Goal: Transaction & Acquisition: Purchase product/service

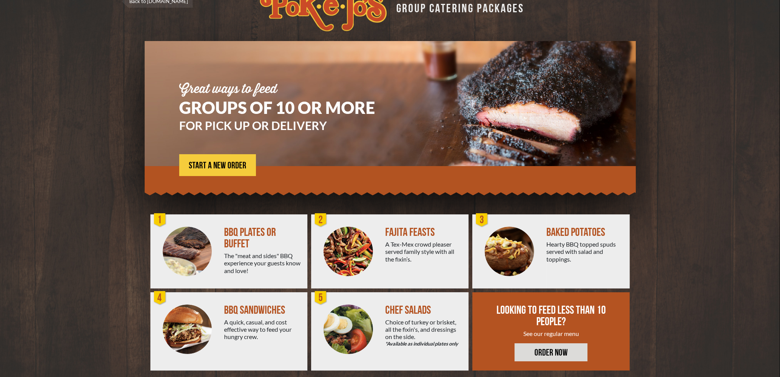
scroll to position [27, 0]
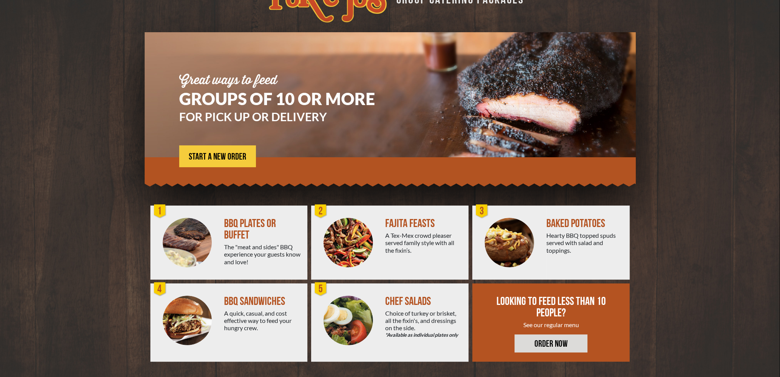
click at [227, 239] on div "BBQ PLATES OR BUFFET" at bounding box center [262, 229] width 77 height 23
click at [191, 237] on img at bounding box center [187, 242] width 49 height 49
click at [246, 224] on div "BBQ PLATES OR BUFFET" at bounding box center [262, 229] width 77 height 23
click at [237, 221] on div "BBQ PLATES OR BUFFET" at bounding box center [262, 229] width 77 height 23
click at [236, 221] on div "BBQ PLATES OR BUFFET" at bounding box center [262, 229] width 77 height 23
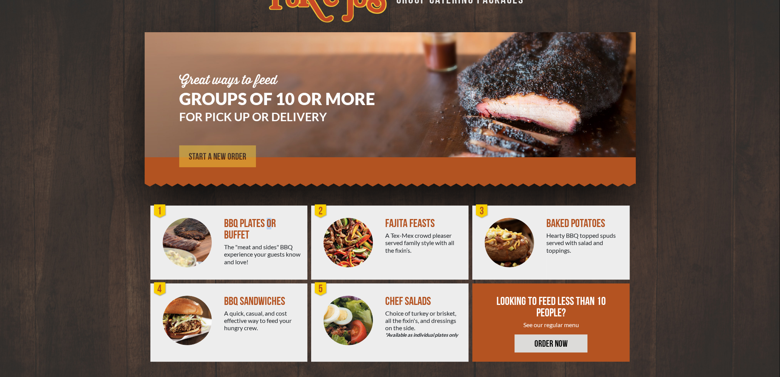
click at [222, 151] on link "START A NEW ORDER" at bounding box center [217, 156] width 77 height 22
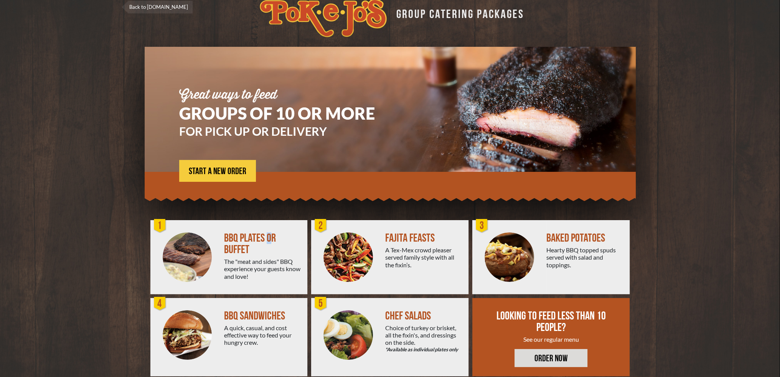
scroll to position [0, 0]
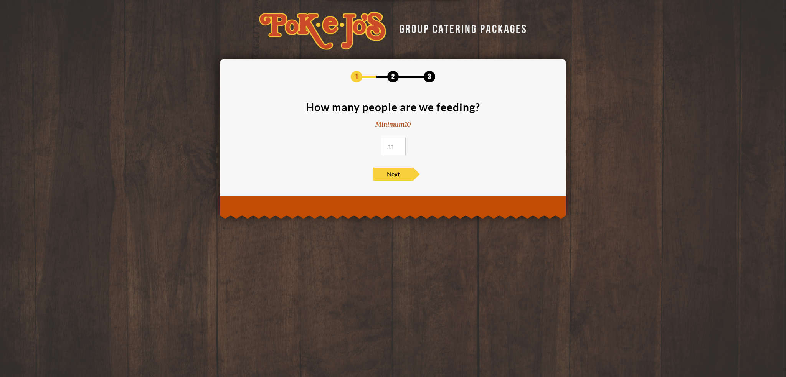
click at [399, 145] on input "11" at bounding box center [393, 147] width 25 height 18
type input "12"
click at [399, 145] on input "12" at bounding box center [393, 147] width 25 height 18
click at [394, 176] on span "Next" at bounding box center [393, 174] width 40 height 13
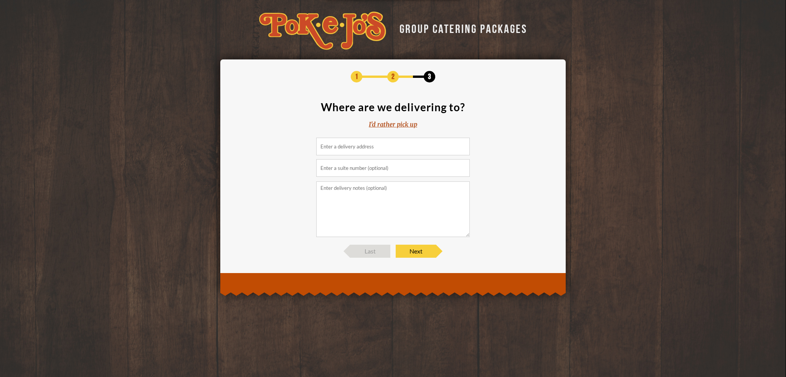
click at [403, 121] on div "I'd rather pick up" at bounding box center [393, 124] width 48 height 9
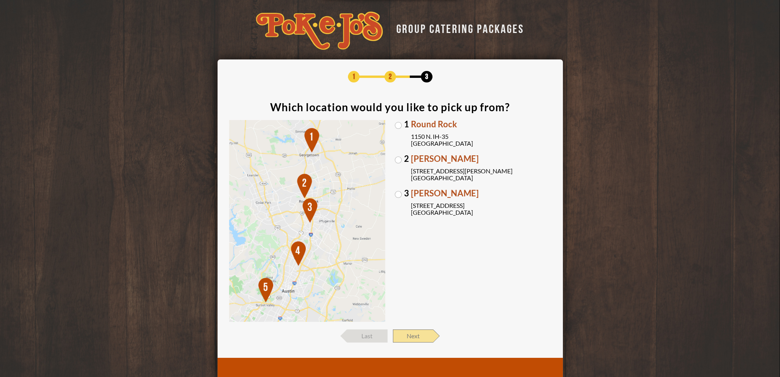
click at [414, 336] on span "Next" at bounding box center [413, 336] width 40 height 13
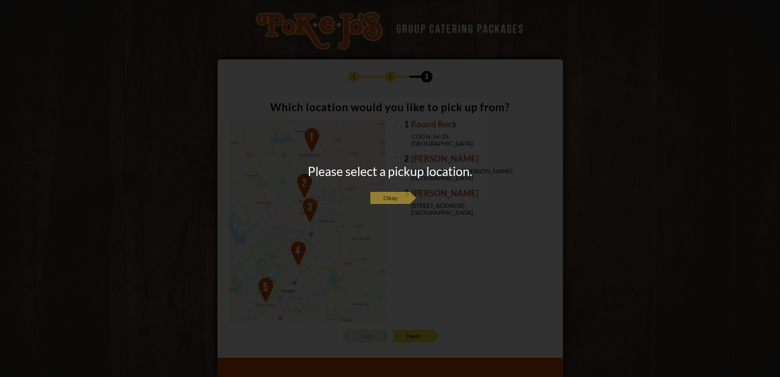
click at [394, 198] on span "Okay" at bounding box center [390, 197] width 40 height 13
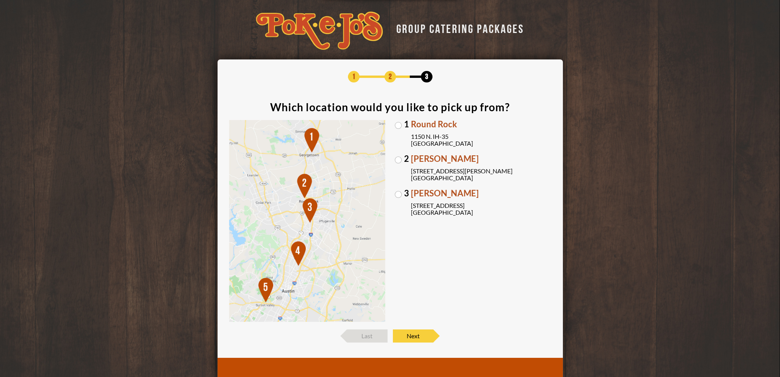
click at [298, 253] on img at bounding box center [307, 221] width 157 height 202
click at [298, 258] on img at bounding box center [307, 221] width 157 height 202
click at [397, 160] on label "[GEOGRAPHIC_DATA][PERSON_NAME] [STREET_ADDRESS][PERSON_NAME]" at bounding box center [473, 168] width 157 height 27
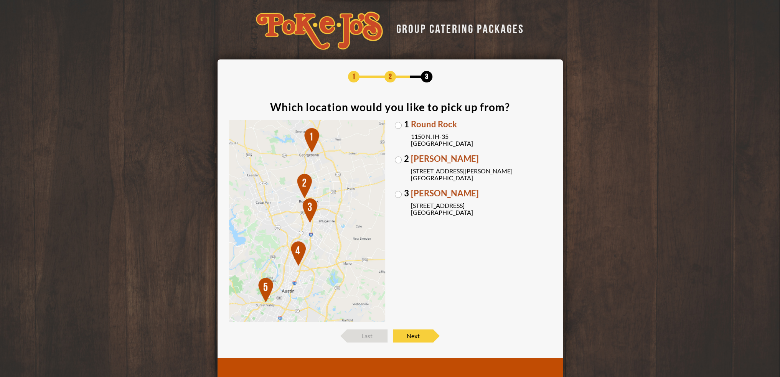
click at [0, 0] on input "[GEOGRAPHIC_DATA][PERSON_NAME] [STREET_ADDRESS][PERSON_NAME]" at bounding box center [0, 0] width 0 height 0
click at [413, 335] on span "Next" at bounding box center [413, 336] width 40 height 13
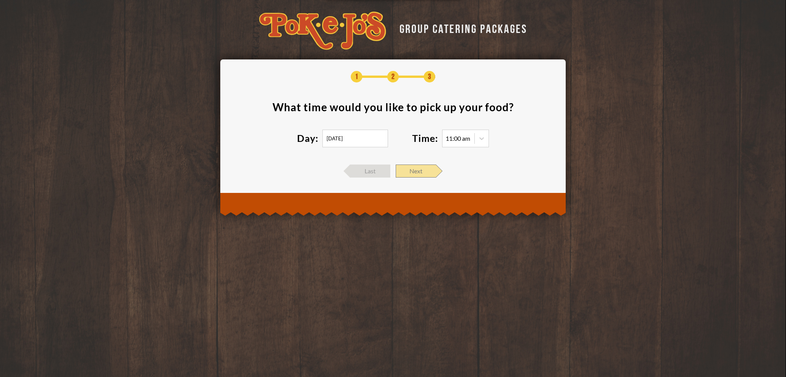
click at [425, 170] on span "Next" at bounding box center [416, 171] width 40 height 13
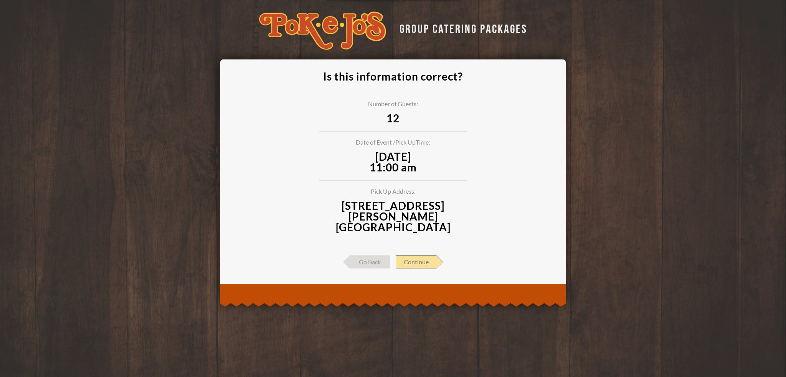
click at [422, 255] on span "Continue" at bounding box center [416, 261] width 41 height 13
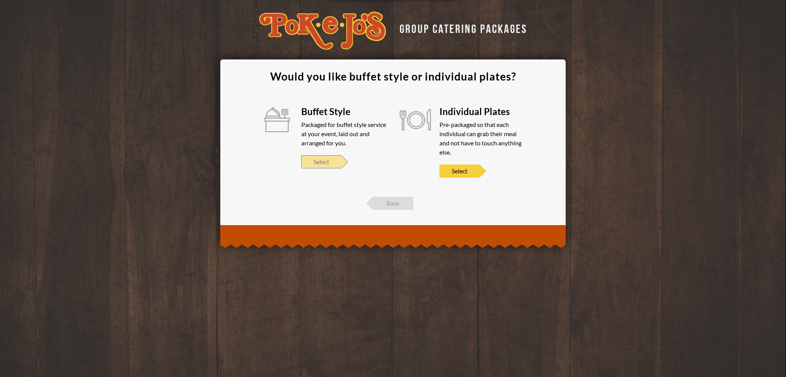
click at [323, 163] on span "Select" at bounding box center [321, 161] width 40 height 13
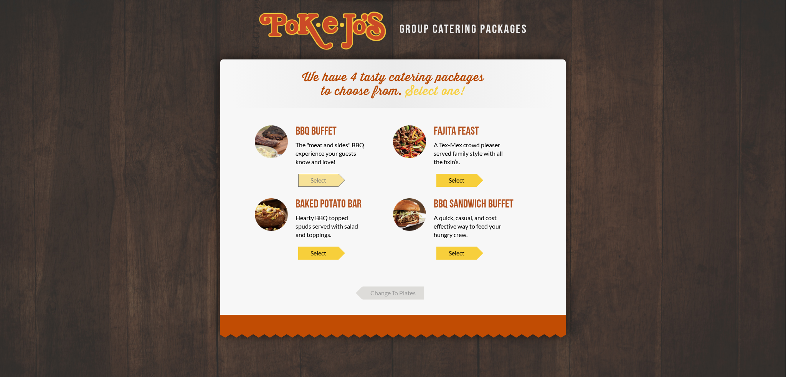
click at [318, 181] on span "Select" at bounding box center [318, 180] width 40 height 13
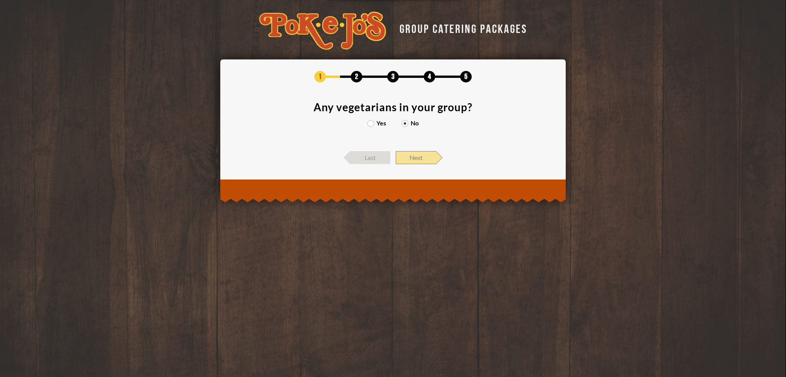
click at [410, 157] on span "Next" at bounding box center [416, 157] width 40 height 13
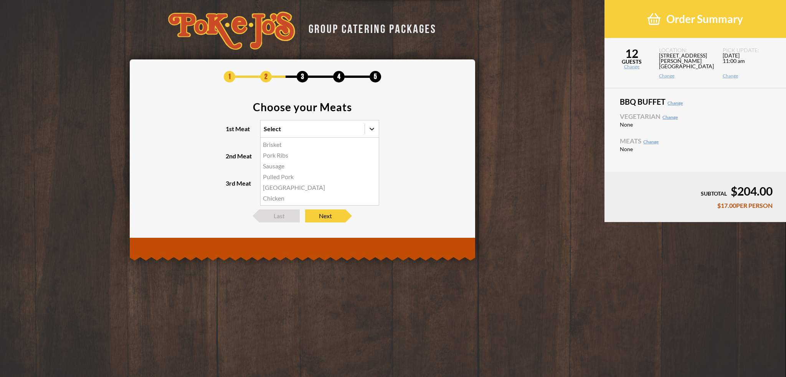
click at [374, 131] on icon at bounding box center [372, 129] width 8 height 8
click at [230, 132] on input "1st Meat option Brisket focused, 1 of 6. 6 results available. Use Up and Down t…" at bounding box center [230, 132] width 0 height 0
click at [327, 143] on div "Brisket" at bounding box center [319, 144] width 118 height 11
click at [230, 132] on input "1st Meat option Brisket focused, 1 of 6. 6 results available. Use Up and Down t…" at bounding box center [230, 132] width 0 height 0
click at [375, 153] on icon at bounding box center [372, 156] width 8 height 8
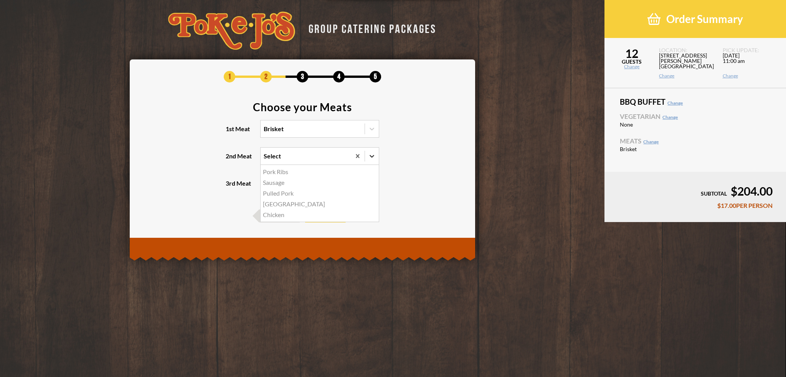
click at [230, 160] on input "2nd Meat option Pork Ribs focused, 1 of 5. 5 results available. Use Up and Down…" at bounding box center [230, 160] width 0 height 0
click at [330, 182] on div "Sausage" at bounding box center [319, 182] width 118 height 11
click at [230, 160] on input "2nd Meat option Sausage focused, 2 of 5. 5 results available. Use Up and Down t…" at bounding box center [230, 160] width 0 height 0
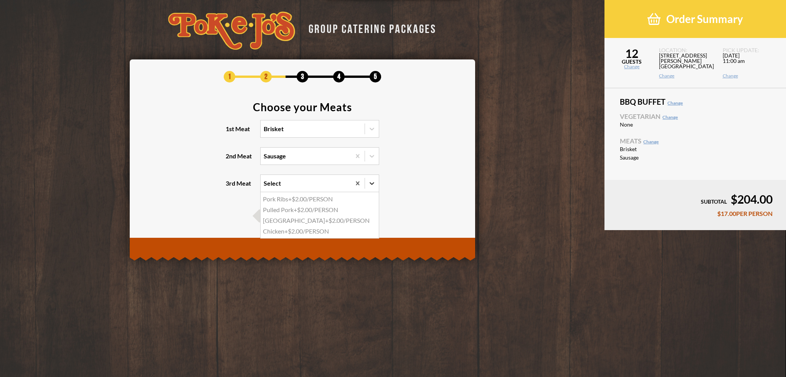
click at [375, 181] on icon at bounding box center [372, 184] width 8 height 8
click at [230, 187] on input "3rd Meat option Pork Ribs focused, 1 of 4. 4 results available. Use Up and Down…" at bounding box center [230, 187] width 0 height 0
click at [295, 231] on div "Chicken +$2.00/PERSON" at bounding box center [319, 231] width 118 height 11
click at [230, 187] on input "3rd Meat option Chicken focused, 4 of 4. 4 results available. Use Up and Down t…" at bounding box center [230, 187] width 0 height 0
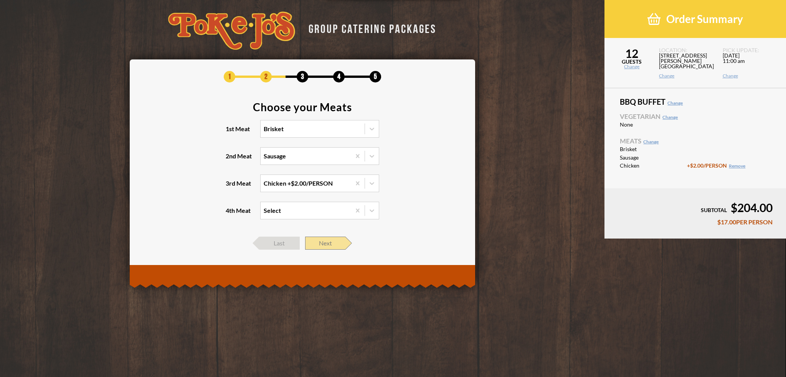
click at [333, 241] on span "Next" at bounding box center [325, 243] width 40 height 13
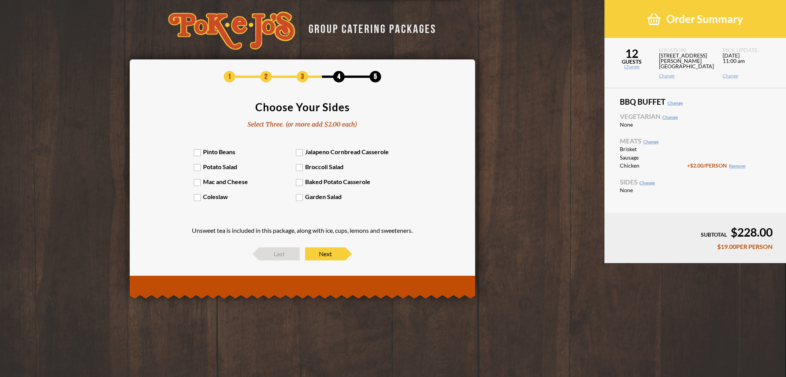
drag, startPoint x: 194, startPoint y: 150, endPoint x: 196, endPoint y: 166, distance: 16.2
click at [194, 150] on label "Pinto Beans" at bounding box center [245, 151] width 102 height 7
click at [0, 0] on input "Pinto Beans" at bounding box center [0, 0] width 0 height 0
click at [198, 168] on label "Potato Salad" at bounding box center [245, 166] width 102 height 7
click at [0, 0] on input "Potato Salad" at bounding box center [0, 0] width 0 height 0
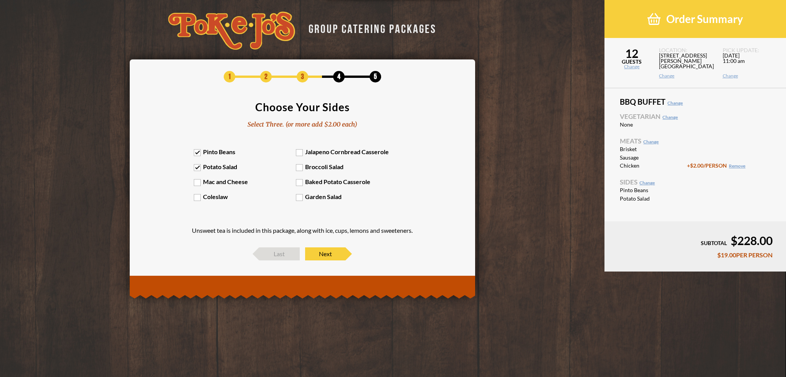
click at [198, 180] on label "Mac and Cheese" at bounding box center [245, 181] width 102 height 7
click at [0, 0] on input "Mac and Cheese" at bounding box center [0, 0] width 0 height 0
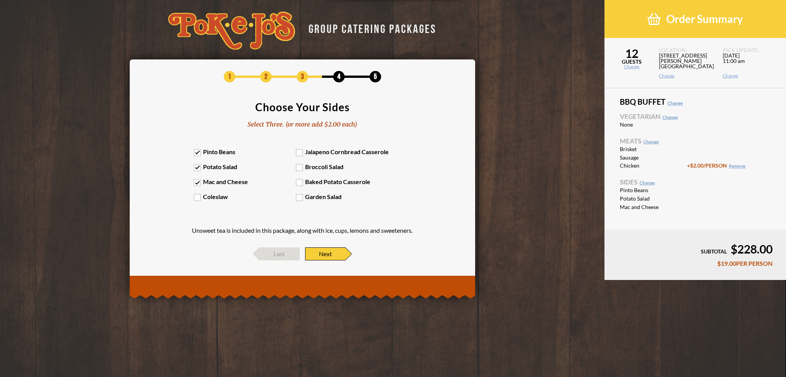
click at [330, 252] on span "Next" at bounding box center [325, 253] width 40 height 13
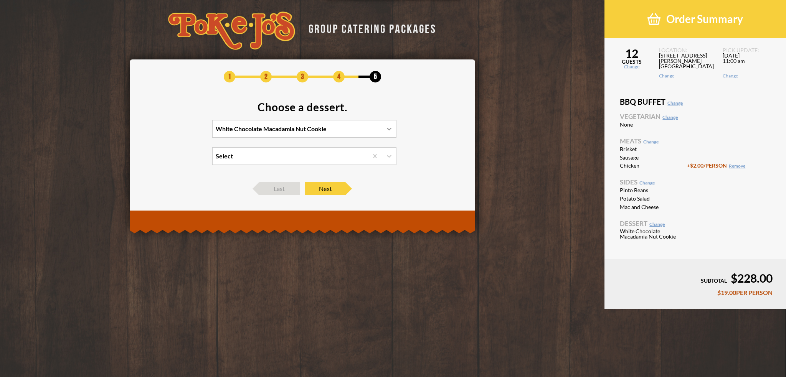
click at [391, 129] on icon at bounding box center [389, 129] width 8 height 8
click at [182, 132] on input "White Chocolate Macadamia Nut Cookie" at bounding box center [182, 132] width 0 height 0
click at [270, 176] on div "No Dessert -$0.25/PERSON" at bounding box center [304, 176] width 183 height 11
click at [182, 132] on input "option No Dessert focused, 4 of 4. 4 results available. Use Up and Down to choo…" at bounding box center [182, 132] width 0 height 0
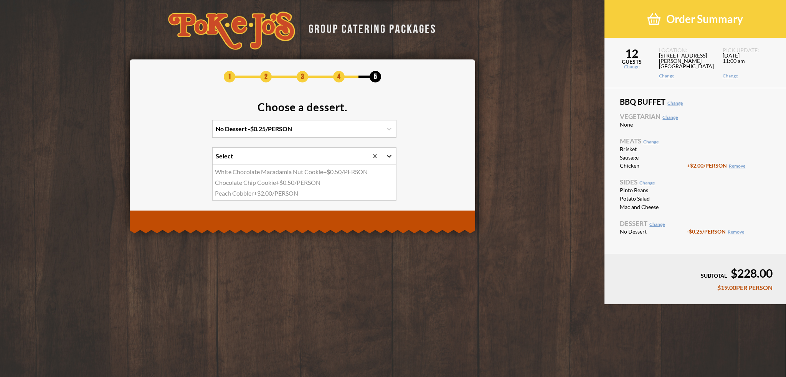
click at [387, 158] on icon at bounding box center [389, 156] width 8 height 8
click at [182, 160] on input "option White Chocolate Macadamia Nut Cookie focused, 1 of 3. 3 results availabl…" at bounding box center [182, 160] width 0 height 0
click at [290, 193] on div "Peach Cobbler +$2.00/PERSON" at bounding box center [304, 193] width 183 height 11
click at [182, 160] on input "option Peach Cobbler focused, 3 of 3. 3 results available. Use Up and Down to c…" at bounding box center [182, 160] width 0 height 0
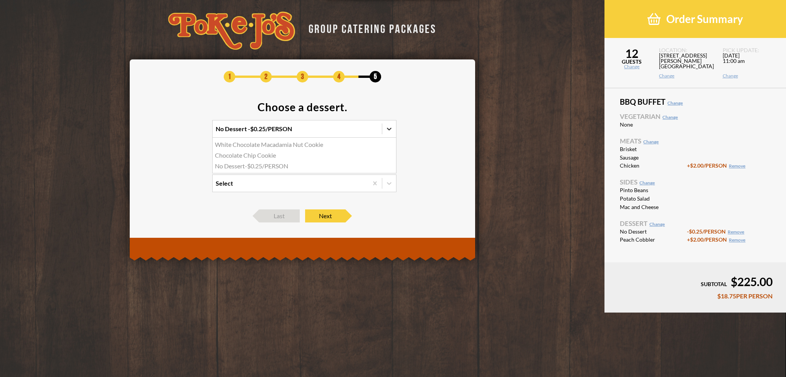
click at [389, 133] on div at bounding box center [389, 129] width 14 height 14
click at [182, 132] on input "option No Dessert, selected. option White Chocolate Macadamia Nut Cookie focuse…" at bounding box center [182, 132] width 0 height 0
click at [391, 127] on icon at bounding box center [389, 129] width 8 height 8
click at [182, 132] on input "option No Dessert, selected. option White Chocolate Macadamia Nut Cookie focuse…" at bounding box center [182, 132] width 0 height 0
click at [338, 215] on span "Next" at bounding box center [325, 215] width 40 height 13
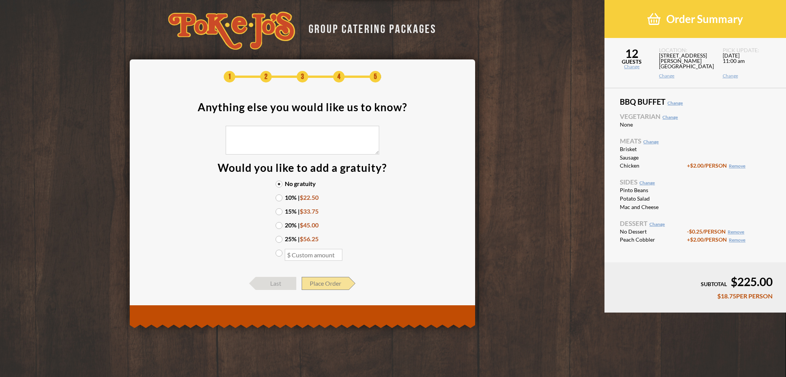
click at [332, 284] on span "Place Order" at bounding box center [325, 283] width 47 height 13
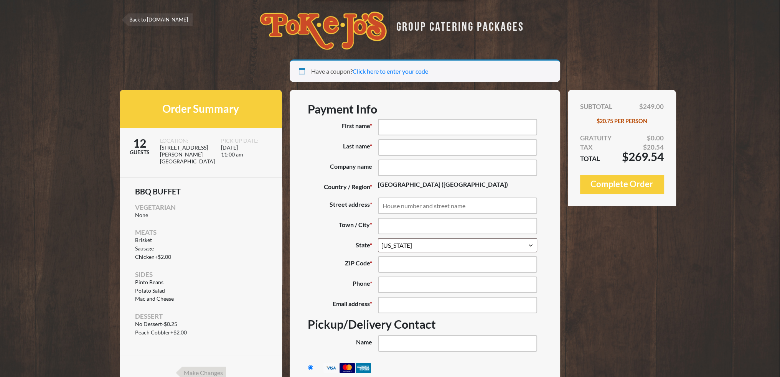
select select "[GEOGRAPHIC_DATA]"
click at [146, 23] on link "Back to [DOMAIN_NAME]" at bounding box center [157, 19] width 71 height 13
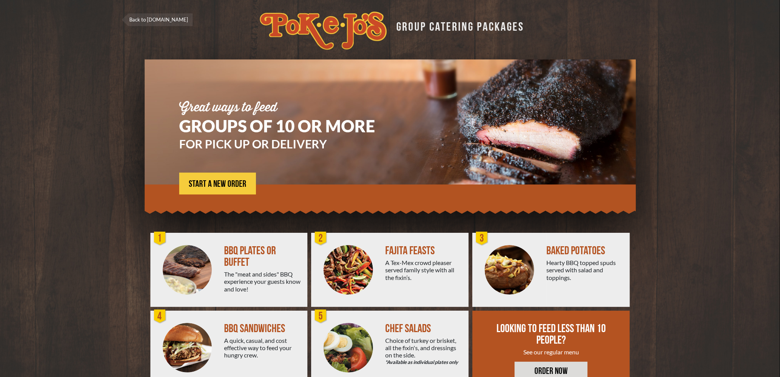
click at [237, 247] on div "BBQ PLATES OR BUFFET" at bounding box center [262, 256] width 77 height 23
drag, startPoint x: 193, startPoint y: 276, endPoint x: 205, endPoint y: 275, distance: 12.3
click at [193, 276] on img at bounding box center [187, 269] width 49 height 49
click at [240, 253] on div "BBQ PLATES OR BUFFET" at bounding box center [262, 256] width 77 height 23
click at [235, 184] on span "START A NEW ORDER" at bounding box center [218, 184] width 58 height 9
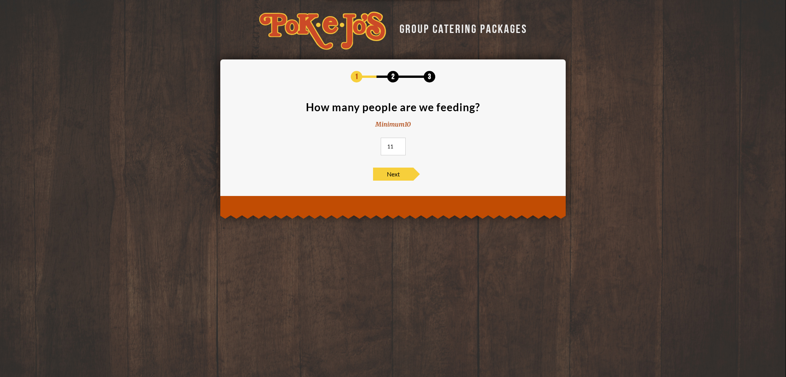
click at [398, 143] on input "11" at bounding box center [393, 147] width 25 height 18
type input "12"
click at [398, 143] on input "12" at bounding box center [393, 147] width 25 height 18
click at [394, 173] on span "Next" at bounding box center [393, 174] width 40 height 13
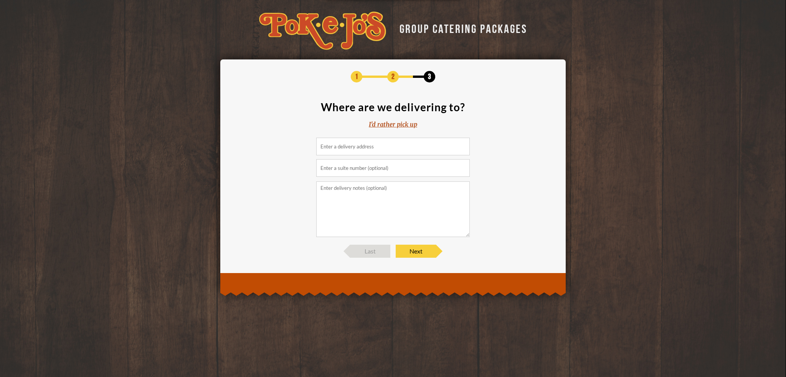
click at [397, 125] on div "I'd rather pick up" at bounding box center [393, 124] width 48 height 9
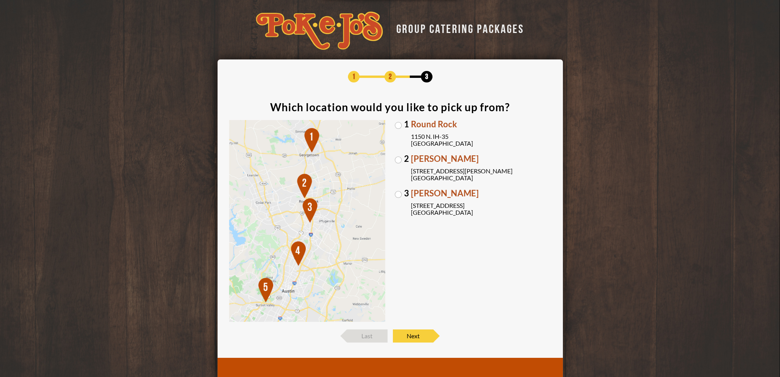
click at [399, 158] on label "2 Parmer Lane 2121 Parmer Lane Austin, TX 78727" at bounding box center [473, 168] width 157 height 27
click at [0, 0] on input "2 Parmer Lane 2121 Parmer Lane Austin, TX 78727" at bounding box center [0, 0] width 0 height 0
drag, startPoint x: 416, startPoint y: 337, endPoint x: 420, endPoint y: 334, distance: 5.2
click at [416, 337] on span "Next" at bounding box center [413, 336] width 40 height 13
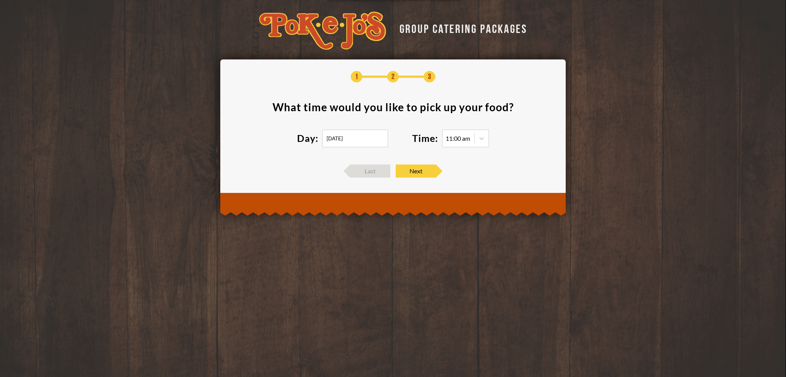
click at [333, 138] on input "08/27/2025" at bounding box center [355, 139] width 66 height 18
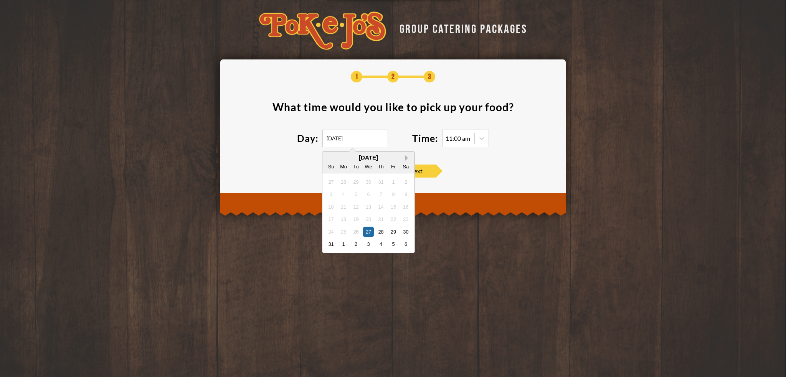
click at [406, 156] on button "Next Month" at bounding box center [407, 157] width 5 height 5
click at [359, 218] on div "23" at bounding box center [356, 219] width 10 height 10
type input "[DATE]"
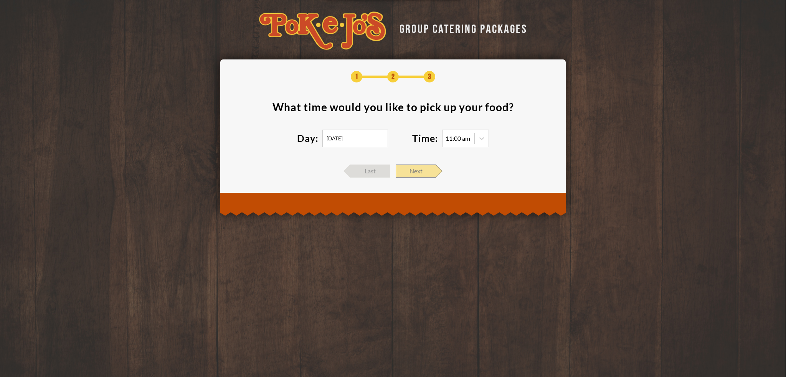
click at [415, 171] on span "Next" at bounding box center [416, 171] width 40 height 13
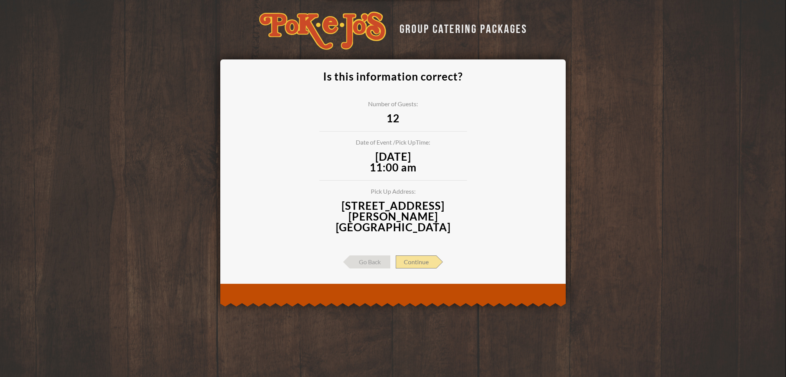
click at [424, 255] on span "Continue" at bounding box center [416, 261] width 41 height 13
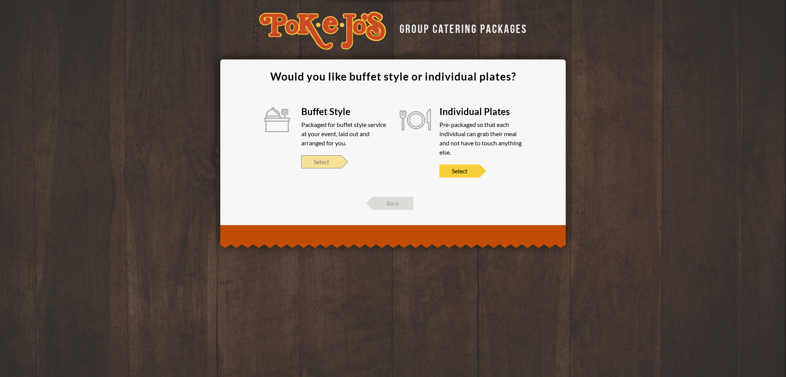
click at [322, 162] on span "Select" at bounding box center [321, 161] width 40 height 13
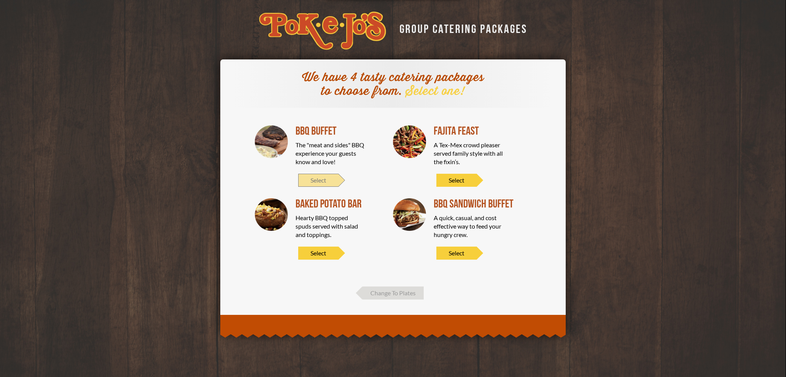
click at [326, 179] on span "Select" at bounding box center [318, 180] width 40 height 13
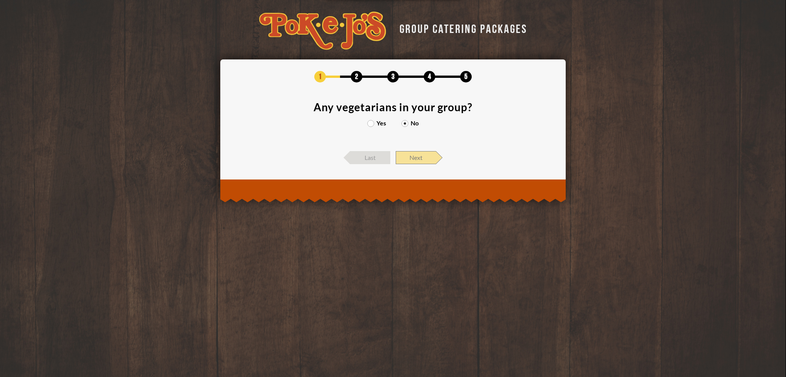
click at [415, 155] on span "Next" at bounding box center [416, 157] width 40 height 13
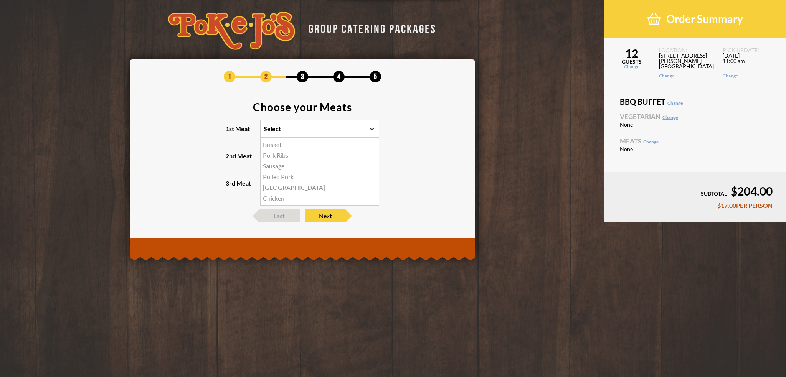
click at [374, 129] on icon at bounding box center [372, 129] width 8 height 8
click at [230, 132] on input "1st Meat option Brisket focused, 1 of 6. 6 results available. Use Up and Down t…" at bounding box center [230, 132] width 0 height 0
click at [333, 145] on div "Brisket" at bounding box center [319, 144] width 118 height 11
click at [230, 132] on input "1st Meat option Brisket focused, 1 of 6. 6 results available. Use Up and Down t…" at bounding box center [230, 132] width 0 height 0
click at [376, 155] on div at bounding box center [372, 156] width 14 height 14
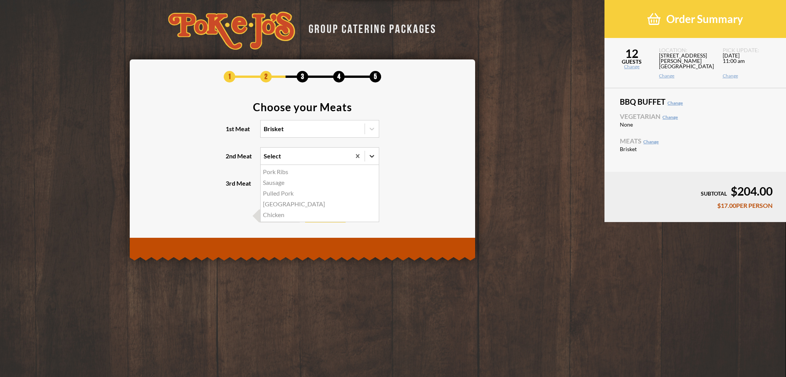
click at [230, 160] on input "2nd Meat option Pork Ribs focused, 1 of 5. 5 results available. Use Up and Down…" at bounding box center [230, 160] width 0 height 0
drag, startPoint x: 287, startPoint y: 181, endPoint x: 296, endPoint y: 178, distance: 10.0
click at [287, 181] on div "Sausage" at bounding box center [319, 182] width 118 height 11
click at [230, 160] on input "2nd Meat option Sausage focused, 2 of 5. 5 results available. Use Up and Down t…" at bounding box center [230, 160] width 0 height 0
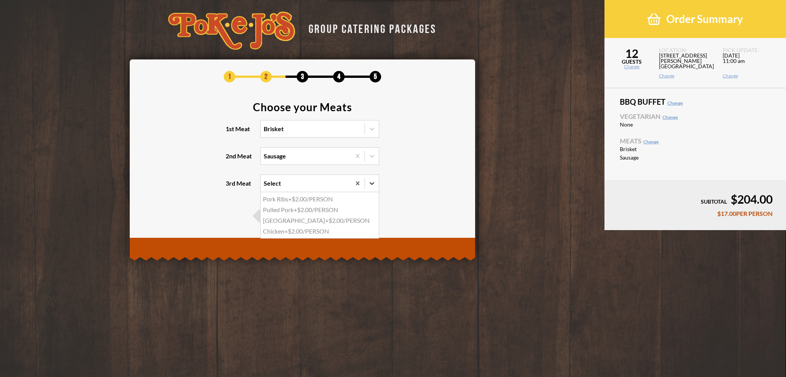
click at [374, 180] on icon at bounding box center [372, 184] width 8 height 8
click at [230, 187] on input "3rd Meat option Pork Ribs focused, 1 of 4. 4 results available. Use Up and Down…" at bounding box center [230, 187] width 0 height 0
click at [327, 198] on div "Pork Ribs +$2.00/PERSON" at bounding box center [319, 199] width 118 height 11
click at [230, 187] on input "3rd Meat option Pork Ribs focused, 1 of 4. 4 results available. Use Up and Down…" at bounding box center [230, 187] width 0 height 0
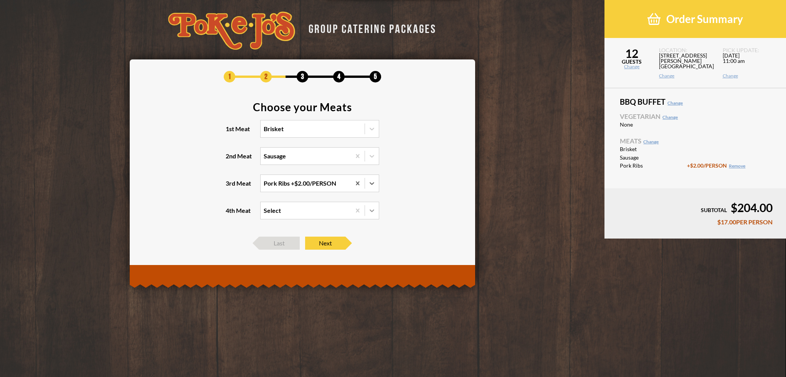
click at [373, 209] on icon at bounding box center [372, 211] width 8 height 8
click at [230, 214] on input "4th Meat Select" at bounding box center [230, 214] width 0 height 0
click at [373, 209] on icon at bounding box center [372, 211] width 8 height 8
click at [230, 214] on input "4th Meat option Pulled Pork focused, 1 of 3. 3 results available. Use Up and Do…" at bounding box center [230, 214] width 0 height 0
click at [328, 241] on span "Next" at bounding box center [325, 243] width 40 height 13
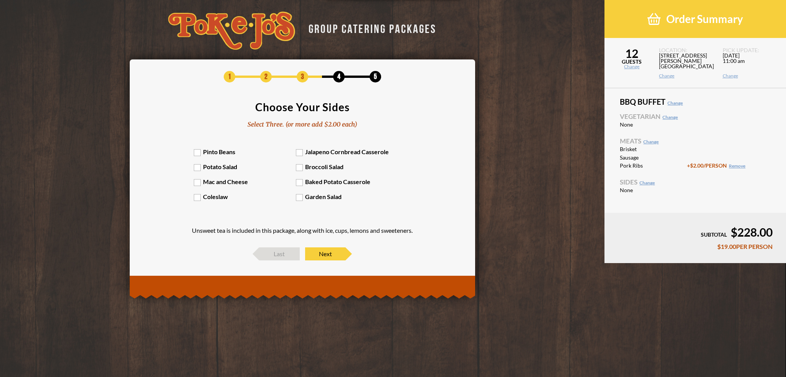
click at [197, 153] on label "Pinto Beans" at bounding box center [245, 151] width 102 height 7
click at [0, 0] on input "Pinto Beans" at bounding box center [0, 0] width 0 height 0
click at [196, 166] on label "Potato Salad" at bounding box center [245, 166] width 102 height 7
click at [0, 0] on input "Potato Salad" at bounding box center [0, 0] width 0 height 0
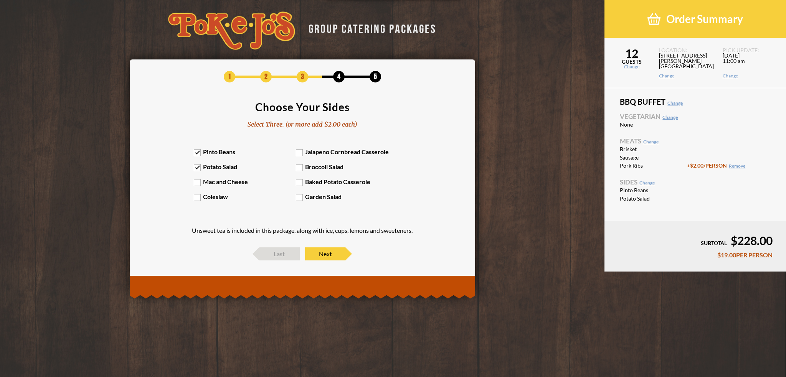
click at [199, 181] on label "Mac and Cheese" at bounding box center [245, 181] width 102 height 7
click at [0, 0] on input "Mac and Cheese" at bounding box center [0, 0] width 0 height 0
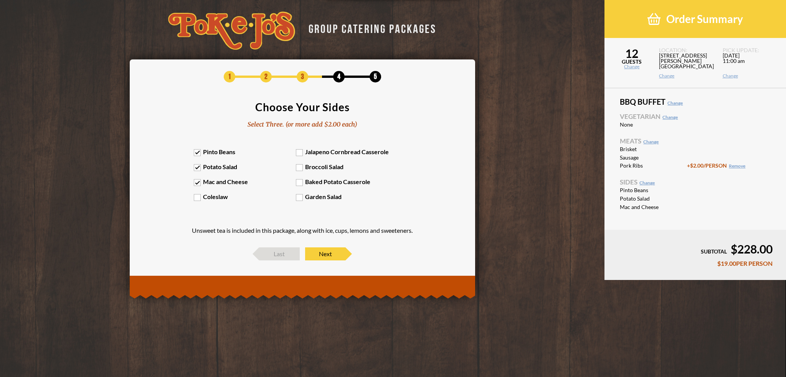
click at [197, 182] on label "Mac and Cheese" at bounding box center [245, 181] width 102 height 7
click at [0, 0] on input "Mac and Cheese" at bounding box center [0, 0] width 0 height 0
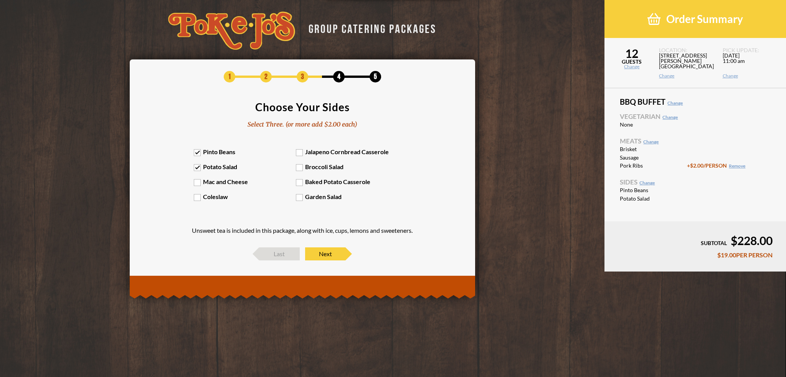
click at [197, 199] on label "Coleslaw" at bounding box center [245, 196] width 102 height 7
click at [0, 0] on input "Coleslaw" at bounding box center [0, 0] width 0 height 0
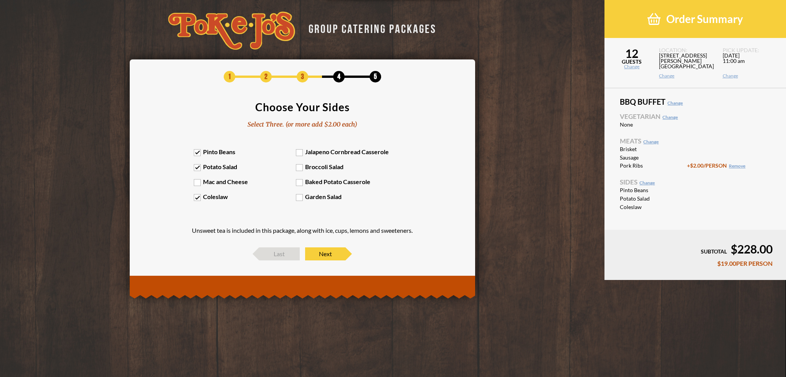
click at [197, 182] on label "Mac and Cheese" at bounding box center [245, 181] width 102 height 7
click at [0, 0] on input "Mac and Cheese" at bounding box center [0, 0] width 0 height 0
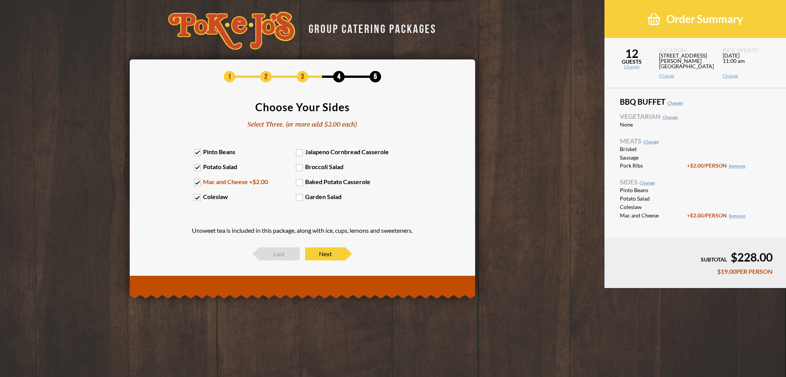
click at [197, 196] on label "Coleslaw" at bounding box center [245, 196] width 102 height 7
click at [0, 0] on input "Coleslaw" at bounding box center [0, 0] width 0 height 0
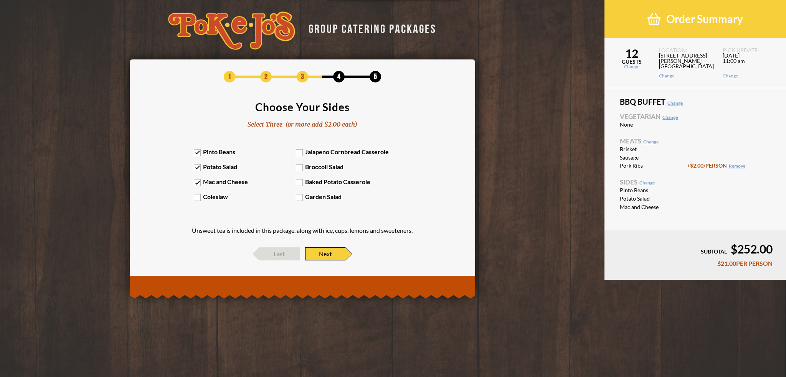
click at [336, 252] on span "Next" at bounding box center [325, 253] width 40 height 13
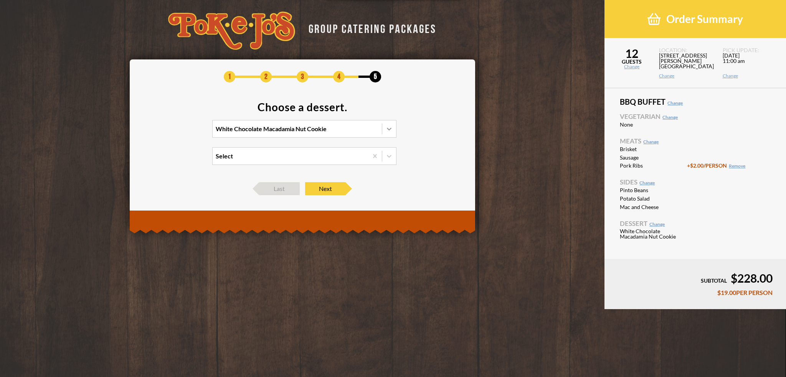
click at [391, 132] on icon at bounding box center [389, 129] width 8 height 8
click at [182, 132] on input "White Chocolate Macadamia Nut Cookie" at bounding box center [182, 132] width 0 height 0
click at [334, 173] on div "No Dessert -$0.25/PERSON" at bounding box center [304, 176] width 183 height 11
click at [182, 132] on input "option No Dessert focused, 4 of 4. 4 results available. Use Up and Down to choo…" at bounding box center [182, 132] width 0 height 0
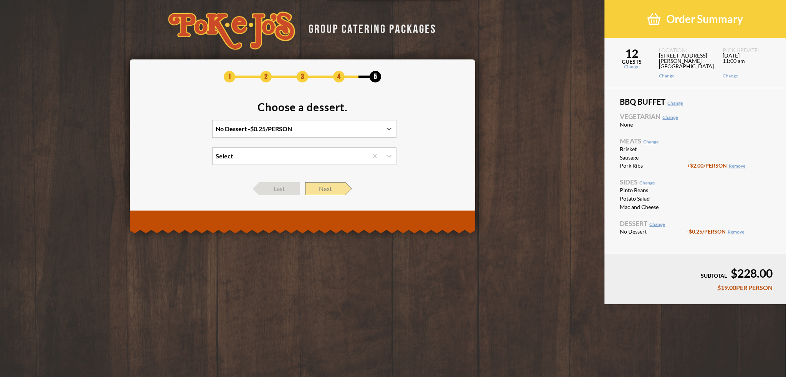
click at [329, 188] on span "Next" at bounding box center [325, 188] width 40 height 13
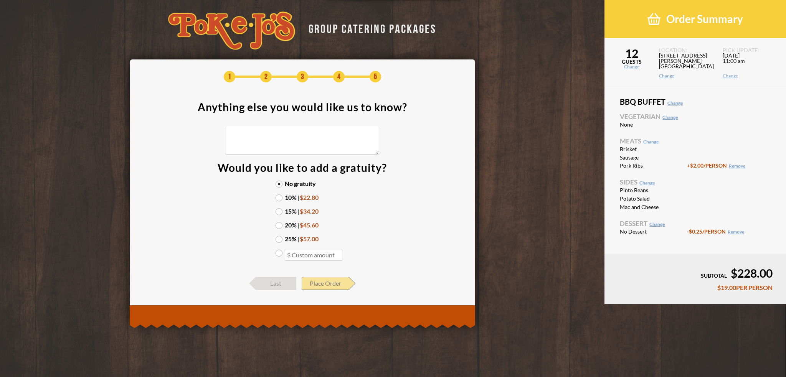
click at [338, 282] on span "Place Order" at bounding box center [325, 283] width 47 height 13
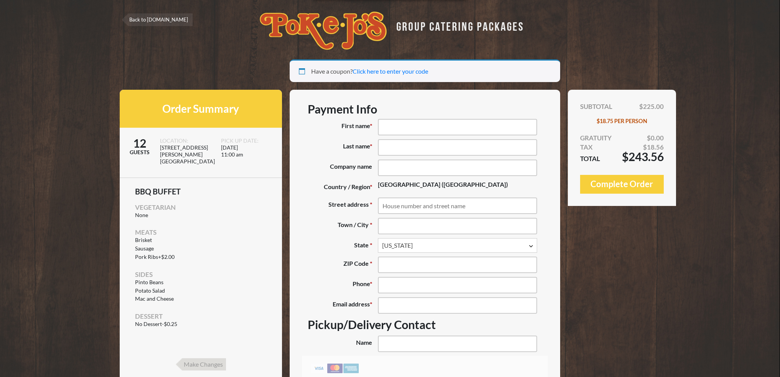
select select "[GEOGRAPHIC_DATA]"
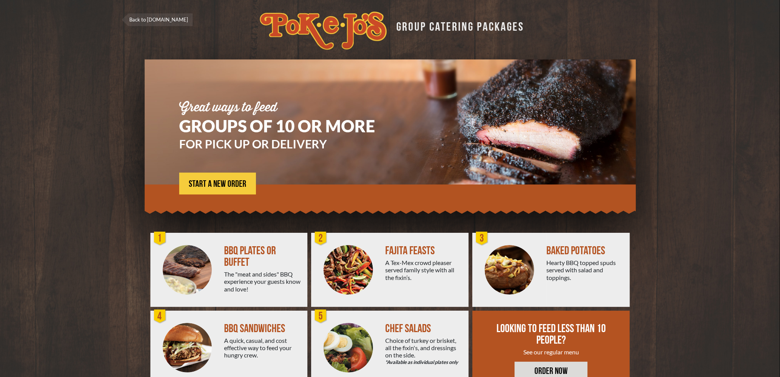
scroll to position [27, 0]
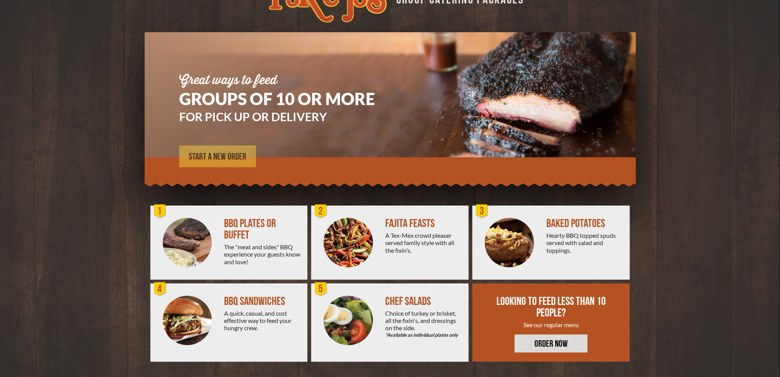
click at [200, 153] on span "START A NEW ORDER" at bounding box center [218, 156] width 58 height 9
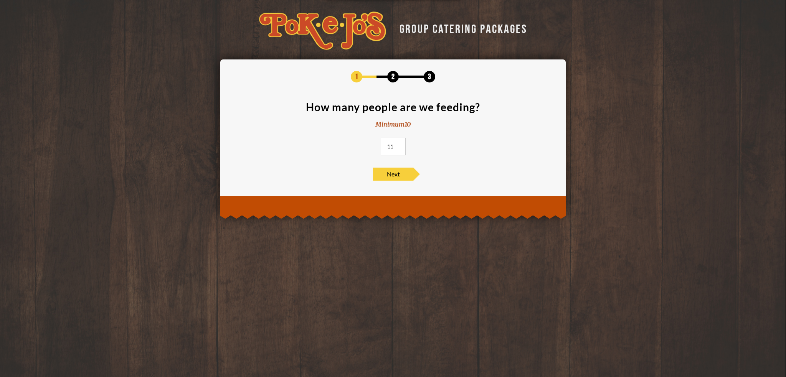
click at [399, 145] on input "11" at bounding box center [393, 147] width 25 height 18
click at [399, 145] on input "12" at bounding box center [393, 147] width 25 height 18
click at [399, 145] on input "13" at bounding box center [393, 147] width 25 height 18
click at [399, 147] on input "12" at bounding box center [393, 147] width 25 height 18
type input "13"
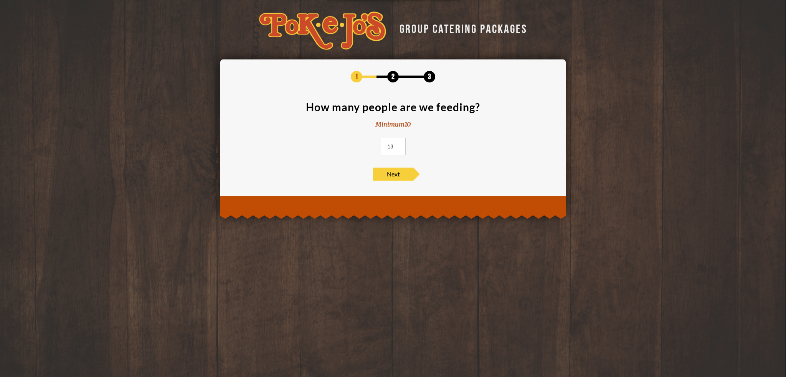
click at [398, 145] on input "13" at bounding box center [393, 147] width 25 height 18
click at [391, 173] on span "Next" at bounding box center [393, 174] width 40 height 13
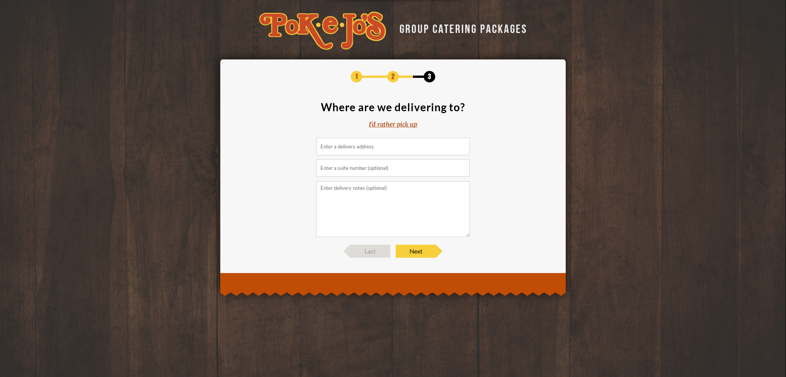
click at [389, 125] on div "I'd rather pick up" at bounding box center [393, 124] width 48 height 9
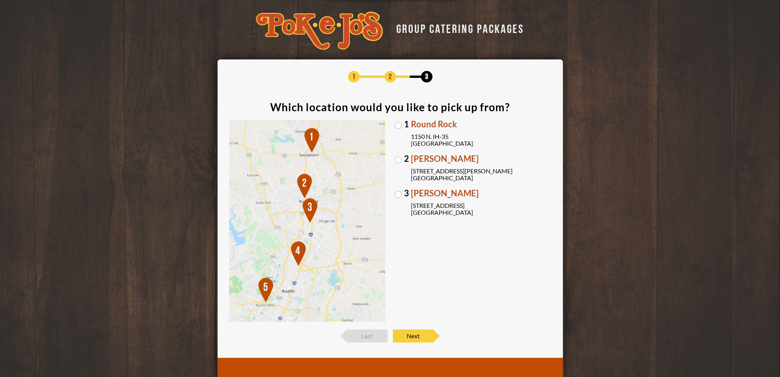
click at [399, 160] on label "[GEOGRAPHIC_DATA][PERSON_NAME] [STREET_ADDRESS][PERSON_NAME]" at bounding box center [473, 168] width 157 height 27
click at [0, 0] on input "2 Parmer Lane 2121 Parmer Lane Austin, TX 78727" at bounding box center [0, 0] width 0 height 0
click at [397, 193] on label "3 Brodie Oaks 4109 S. Capitol of TX Hwy Austin, TX 78704" at bounding box center [473, 202] width 157 height 27
click at [0, 0] on input "3 Brodie Oaks 4109 S. Capitol of TX Hwy Austin, TX 78704" at bounding box center [0, 0] width 0 height 0
click at [420, 337] on span "Next" at bounding box center [413, 336] width 40 height 13
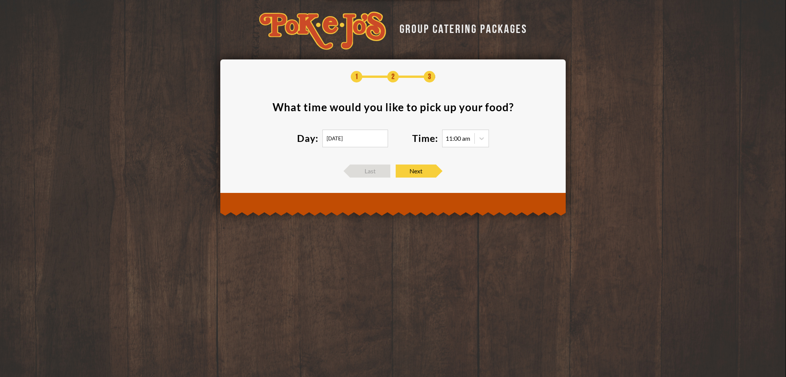
click at [332, 138] on input "08/27/2025" at bounding box center [355, 139] width 66 height 18
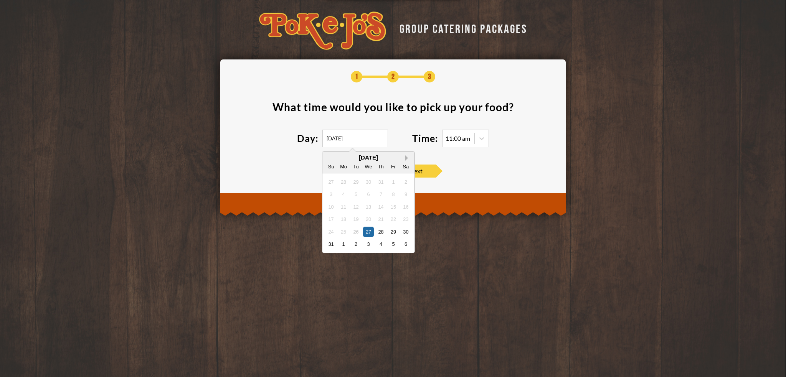
click at [408, 159] on button "Next Month" at bounding box center [407, 157] width 5 height 5
click at [356, 219] on div "23" at bounding box center [356, 219] width 10 height 10
type input "09/23/2025"
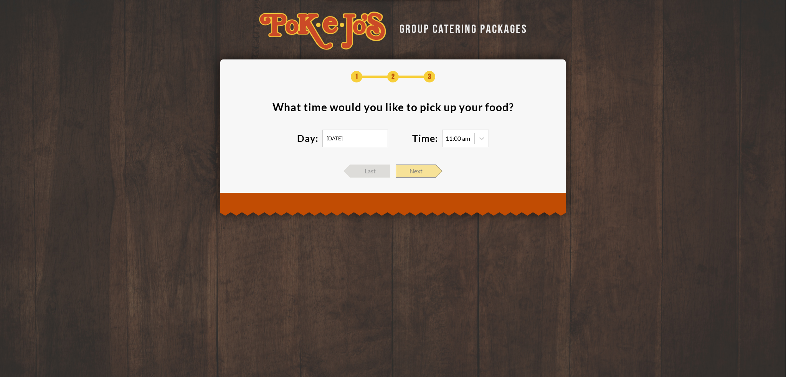
click at [423, 176] on span "Next" at bounding box center [416, 171] width 40 height 13
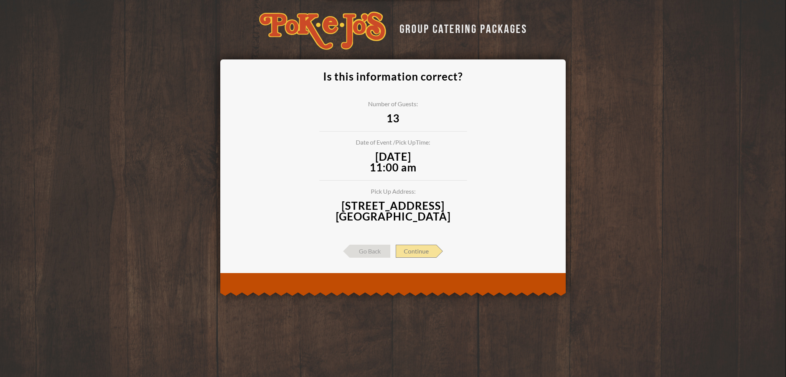
click at [428, 250] on span "Continue" at bounding box center [416, 251] width 41 height 13
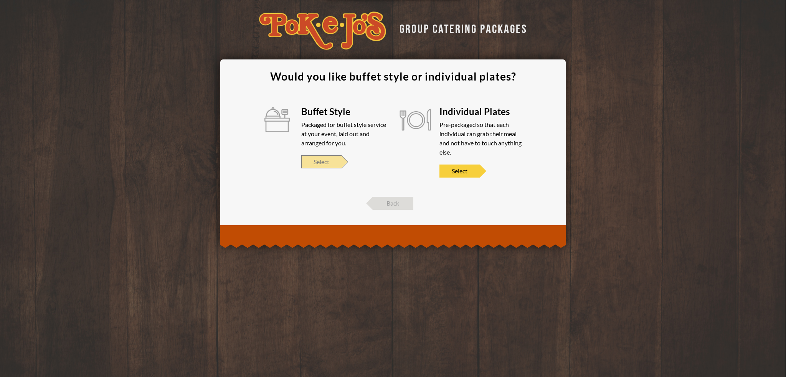
click at [332, 162] on span "Select" at bounding box center [321, 161] width 40 height 13
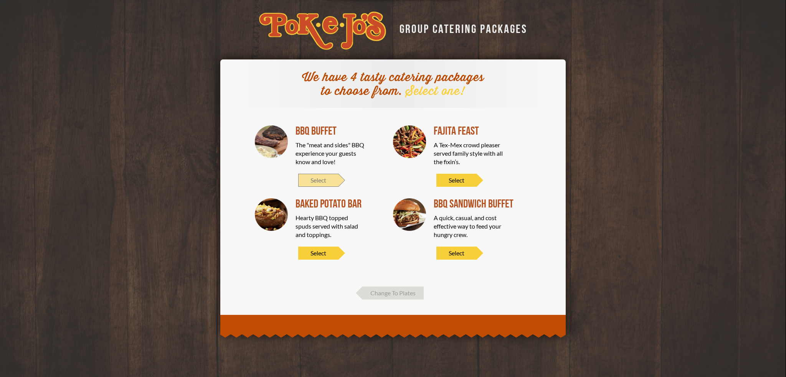
click at [325, 181] on span "Select" at bounding box center [318, 180] width 40 height 13
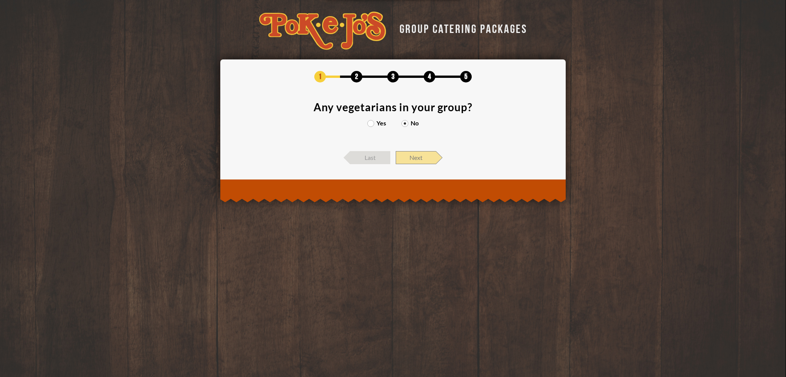
click at [424, 154] on span "Next" at bounding box center [416, 157] width 40 height 13
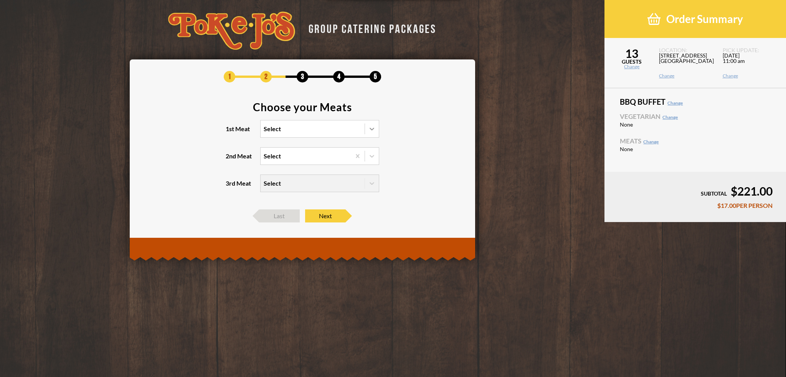
click at [373, 132] on icon at bounding box center [372, 129] width 8 height 8
click at [230, 132] on input "1st Meat Select" at bounding box center [230, 132] width 0 height 0
click at [359, 145] on div "Brisket" at bounding box center [319, 144] width 118 height 11
click at [230, 132] on input "1st Meat option Brisket focused, 1 of 6. 6 results available. Use Up and Down t…" at bounding box center [230, 132] width 0 height 0
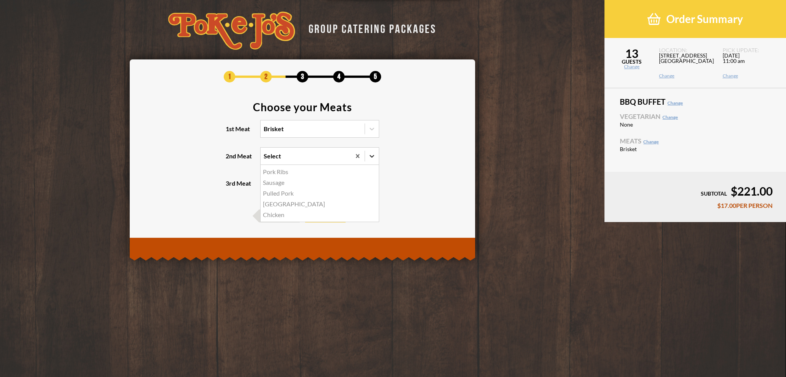
click at [373, 157] on icon at bounding box center [372, 156] width 8 height 8
click at [230, 160] on input "2nd Meat option Pork Ribs focused, 1 of 5. 5 results available. Use Up and Down…" at bounding box center [230, 160] width 0 height 0
click at [354, 171] on div "Pork Ribs" at bounding box center [319, 171] width 118 height 11
click at [230, 160] on input "2nd Meat option Pork Ribs focused, 1 of 5. 5 results available. Use Up and Down…" at bounding box center [230, 160] width 0 height 0
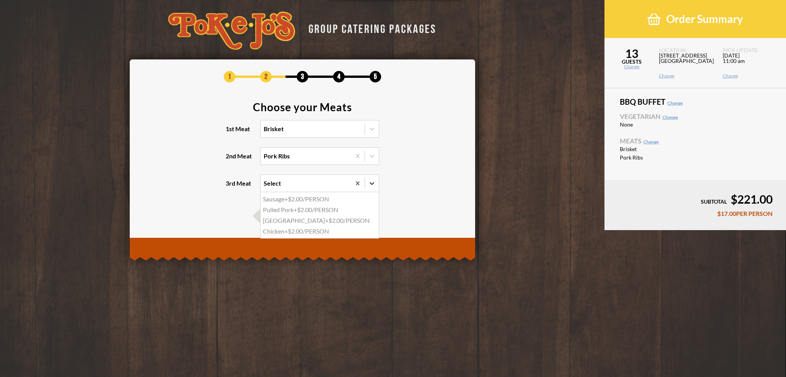
click at [375, 184] on icon at bounding box center [372, 184] width 8 height 8
click at [230, 187] on input "3rd Meat option Sausage focused, 1 of 4. 4 results available. Use Up and Down t…" at bounding box center [230, 187] width 0 height 0
click at [358, 197] on div "Sausage +$2.00/PERSON" at bounding box center [319, 199] width 118 height 11
click at [230, 187] on input "3rd Meat option Sausage focused, 1 of 4. 4 results available. Use Up and Down t…" at bounding box center [230, 187] width 0 height 0
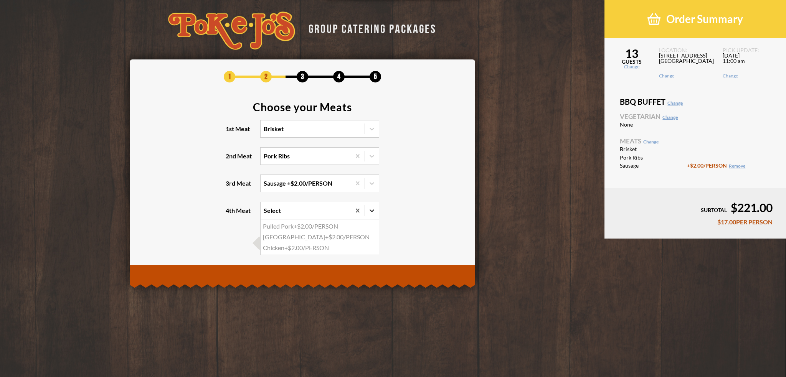
click at [374, 211] on icon at bounding box center [372, 211] width 8 height 8
click at [230, 214] on input "4th Meat option Pulled Pork focused, 1 of 3. 3 results available. Use Up and Do…" at bounding box center [230, 214] width 0 height 0
click at [374, 211] on icon at bounding box center [372, 211] width 8 height 8
click at [230, 214] on input "4th Meat option Pulled Pork focused, 1 of 3. 3 results available. Use Up and Do…" at bounding box center [230, 214] width 0 height 0
click at [330, 242] on span "Next" at bounding box center [325, 243] width 40 height 13
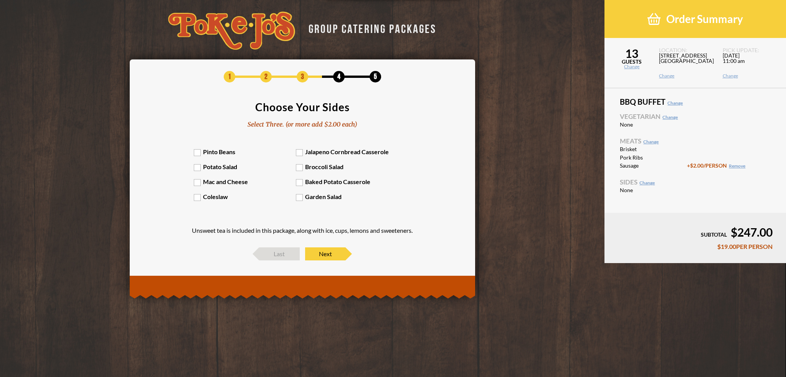
click at [199, 151] on label "Pinto Beans" at bounding box center [245, 151] width 102 height 7
click at [0, 0] on input "Pinto Beans" at bounding box center [0, 0] width 0 height 0
click at [197, 171] on div "Pinto Beans Jalapeno Cornbread Casserole Potato Salad Broccoli Salad Mac and Ch…" at bounding box center [302, 178] width 217 height 60
click at [198, 166] on label "Potato Salad" at bounding box center [245, 166] width 102 height 7
click at [0, 0] on input "Potato Salad" at bounding box center [0, 0] width 0 height 0
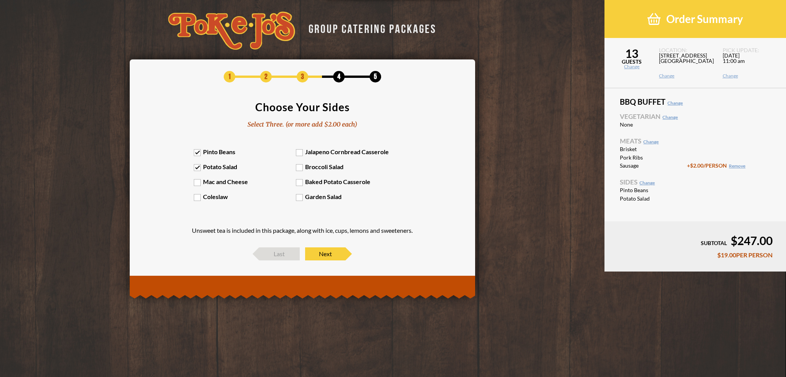
click at [199, 183] on label "Mac and Cheese" at bounding box center [245, 181] width 102 height 7
click at [0, 0] on input "Mac and Cheese" at bounding box center [0, 0] width 0 height 0
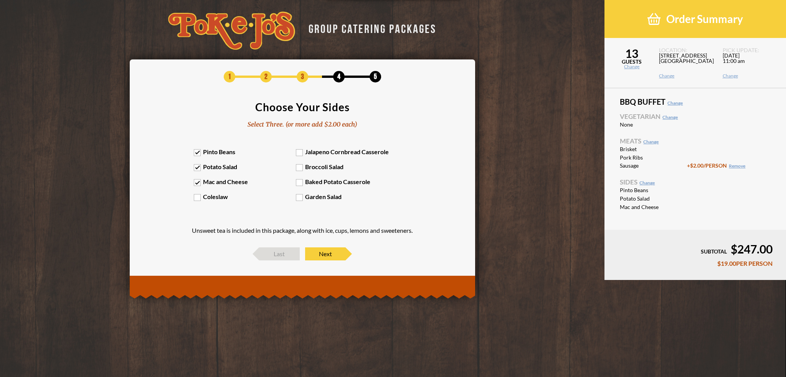
click at [199, 198] on label "Coleslaw" at bounding box center [245, 196] width 102 height 7
click at [0, 0] on input "Coleslaw" at bounding box center [0, 0] width 0 height 0
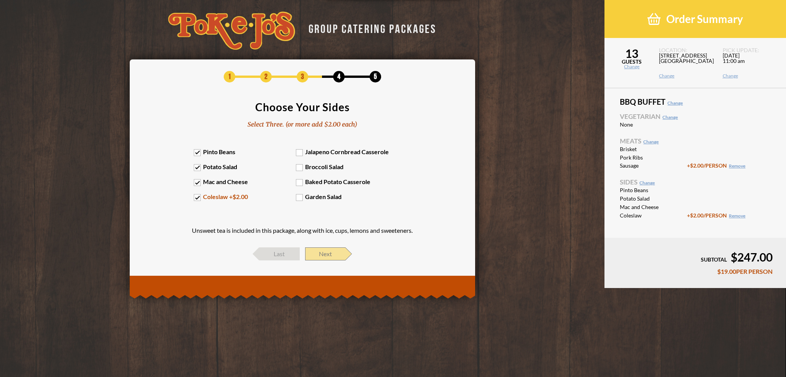
click at [326, 252] on span "Next" at bounding box center [325, 253] width 40 height 13
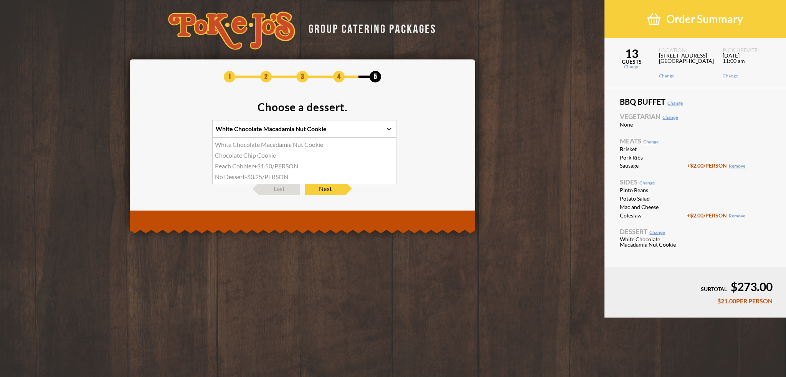
click at [392, 130] on icon at bounding box center [389, 129] width 8 height 8
click at [182, 132] on input "option White Chocolate Macadamia Nut Cookie focused, 1 of 4. 4 results availabl…" at bounding box center [182, 132] width 0 height 0
click at [343, 164] on div "Peach Cobbler +$1.50/PERSON" at bounding box center [304, 166] width 183 height 11
click at [182, 132] on input "option Peach Cobbler focused, 3 of 4. 4 results available. Use Up and Down to c…" at bounding box center [182, 132] width 0 height 0
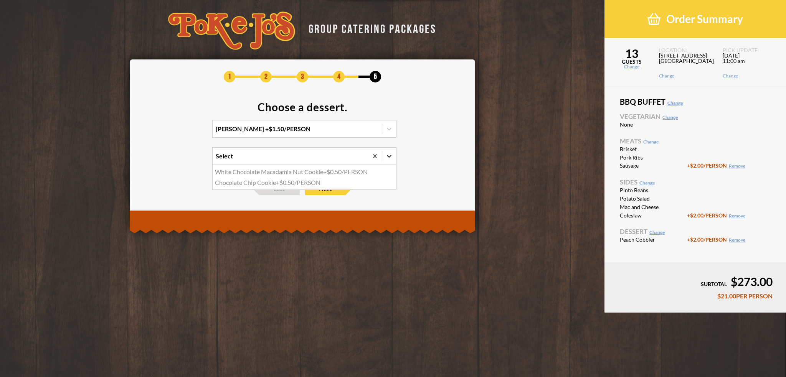
click at [387, 156] on icon at bounding box center [389, 156] width 8 height 8
click at [182, 160] on input "option White Chocolate Macadamia Nut Cookie focused, 1 of 2. 2 results availabl…" at bounding box center [182, 160] width 0 height 0
click at [387, 156] on icon at bounding box center [389, 156] width 8 height 8
click at [182, 160] on input "option White Chocolate Macadamia Nut Cookie focused, 1 of 2. 2 results availabl…" at bounding box center [182, 160] width 0 height 0
click at [336, 188] on span "Next" at bounding box center [325, 188] width 40 height 13
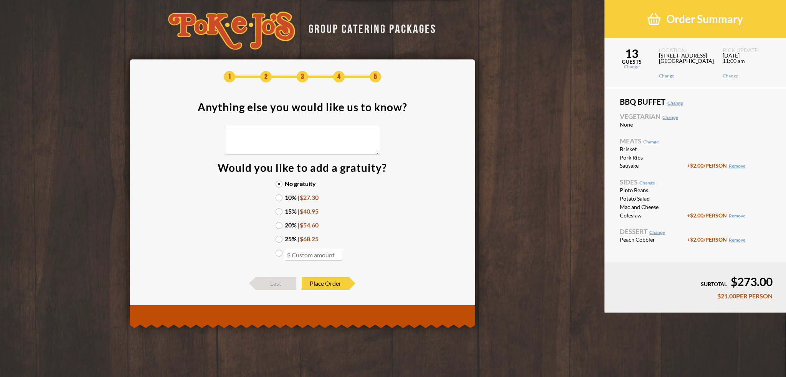
click at [278, 199] on label "10% | $27.30" at bounding box center [302, 197] width 54 height 6
click at [0, 0] on input "10% | $27.30" at bounding box center [0, 0] width 0 height 0
click at [330, 284] on span "Place Order" at bounding box center [325, 283] width 47 height 13
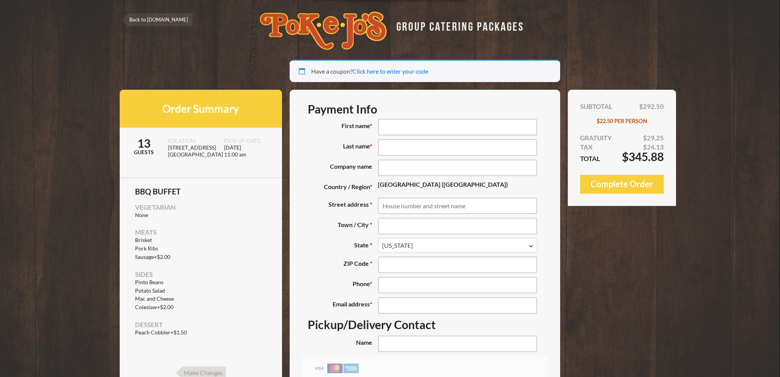
select select "[GEOGRAPHIC_DATA]"
